Goal: Task Accomplishment & Management: Manage account settings

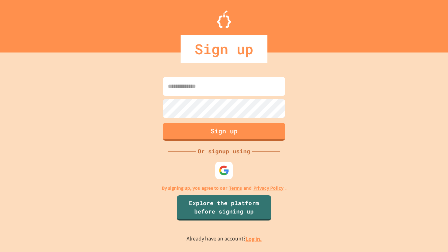
click at [254, 239] on link "Log in." at bounding box center [254, 238] width 16 height 7
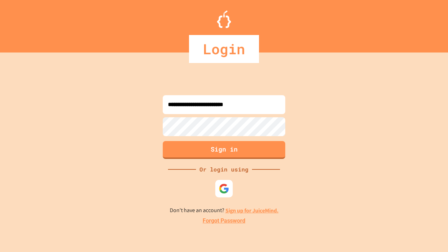
type input "**********"
